Goal: Complete application form

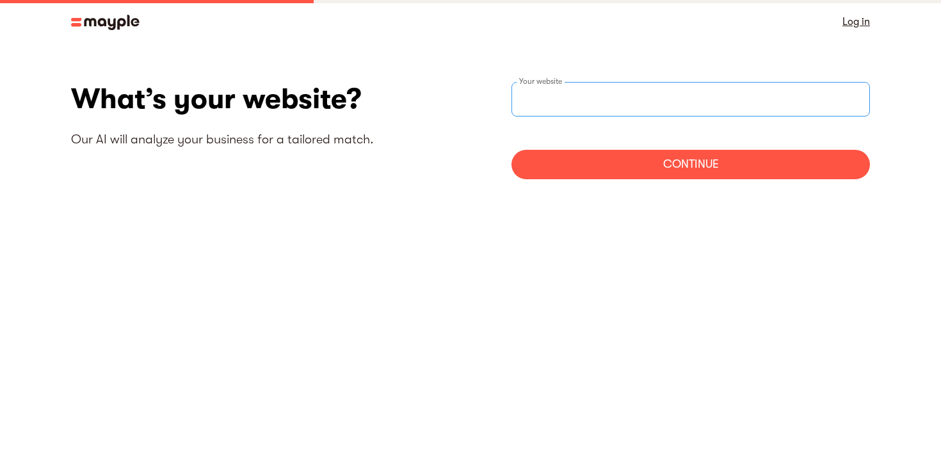
click at [574, 97] on input "websiteStep" at bounding box center [690, 99] width 358 height 35
click at [556, 103] on input "websiteStep" at bounding box center [690, 99] width 358 height 35
paste input "https://hairenergyofficial.com/"
type input "https://hairenergyofficial.com/"
click at [641, 170] on div "Continue" at bounding box center [690, 164] width 358 height 29
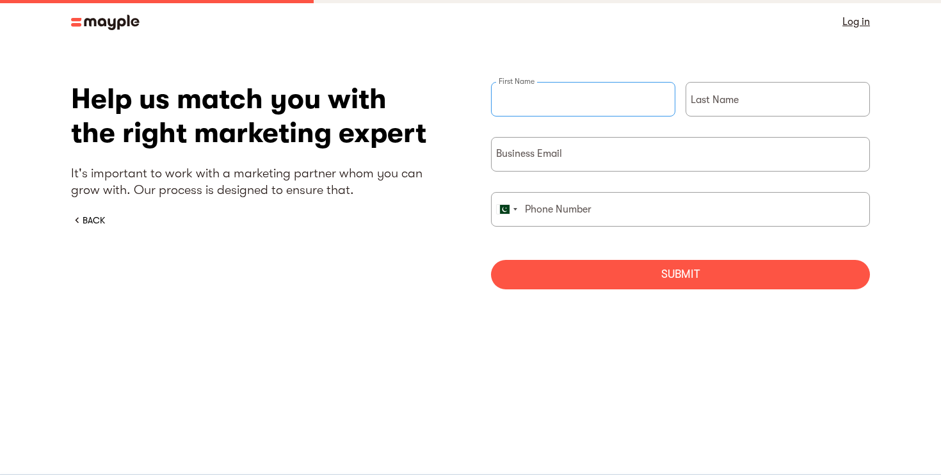
click at [604, 106] on input "briefForm" at bounding box center [583, 99] width 184 height 35
type input "Ahmad"
type input "Iftikhar"
type input "ahmed.iftikhar@tfc.marketing"
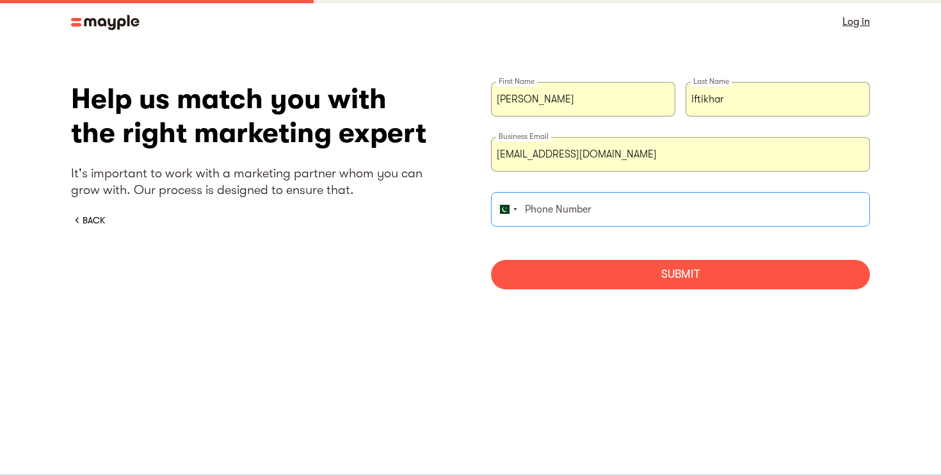
click at [592, 214] on input "briefForm" at bounding box center [680, 209] width 379 height 35
type input "03344359035"
click at [640, 275] on div "Submit" at bounding box center [680, 274] width 379 height 29
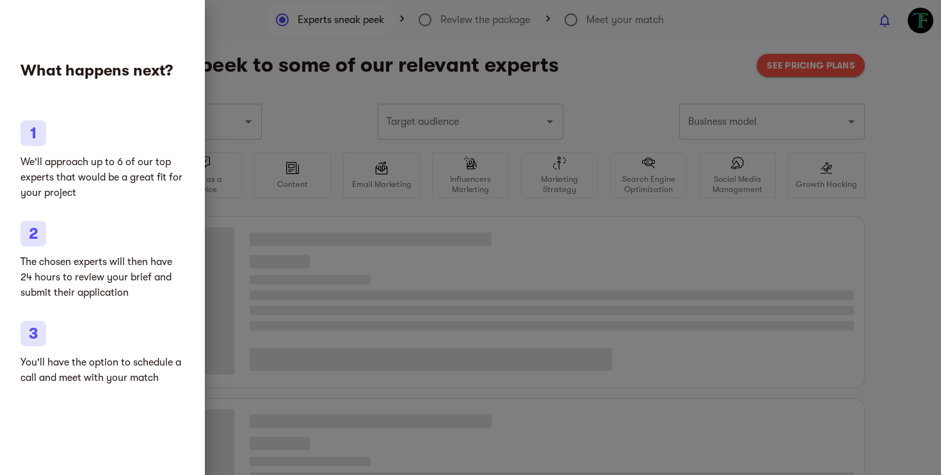
click at [467, 262] on div at bounding box center [470, 237] width 941 height 475
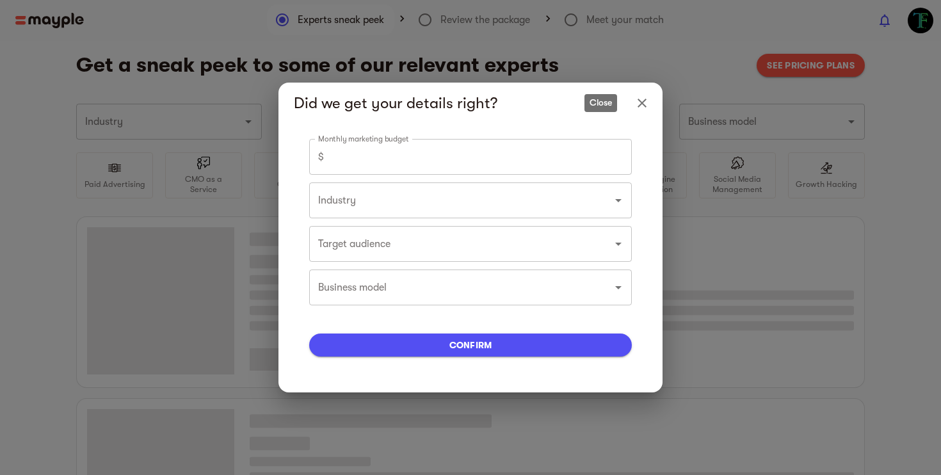
click at [647, 103] on icon "Close" at bounding box center [641, 102] width 15 height 15
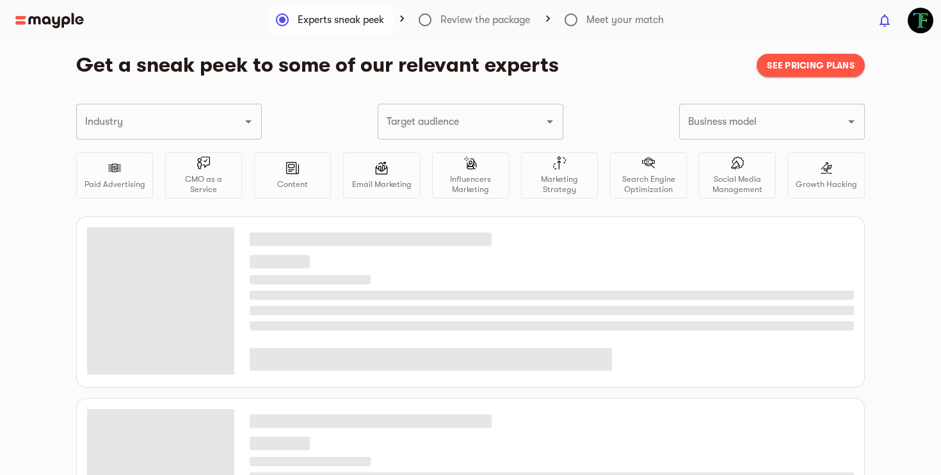
type input "Hair, beard & nail care"
